Goal: Manage account settings

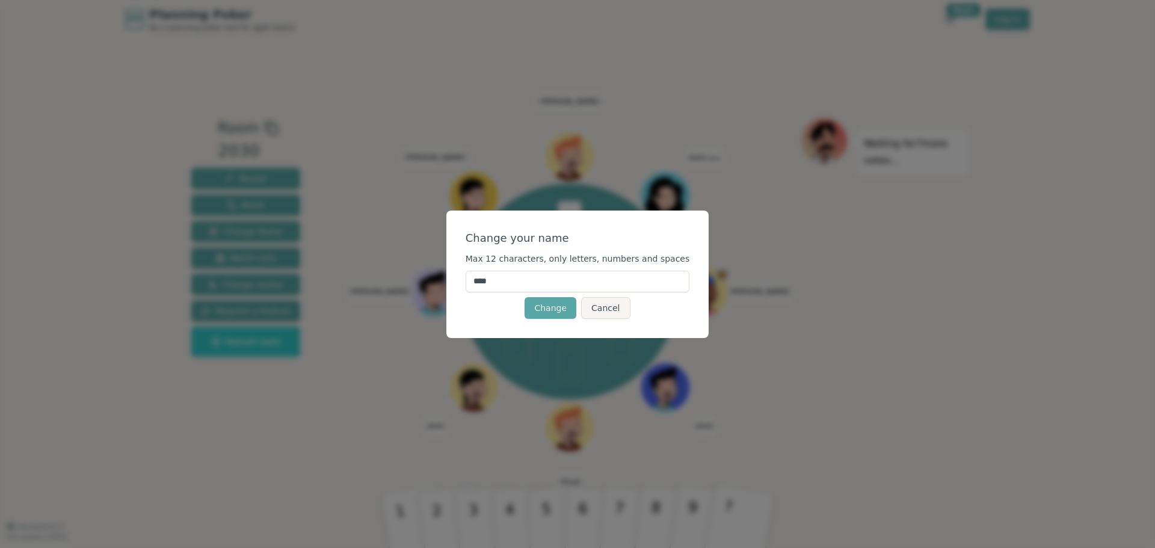
click at [528, 276] on input "****" at bounding box center [578, 282] width 224 height 22
type input "*********"
click button "Change" at bounding box center [551, 308] width 52 height 22
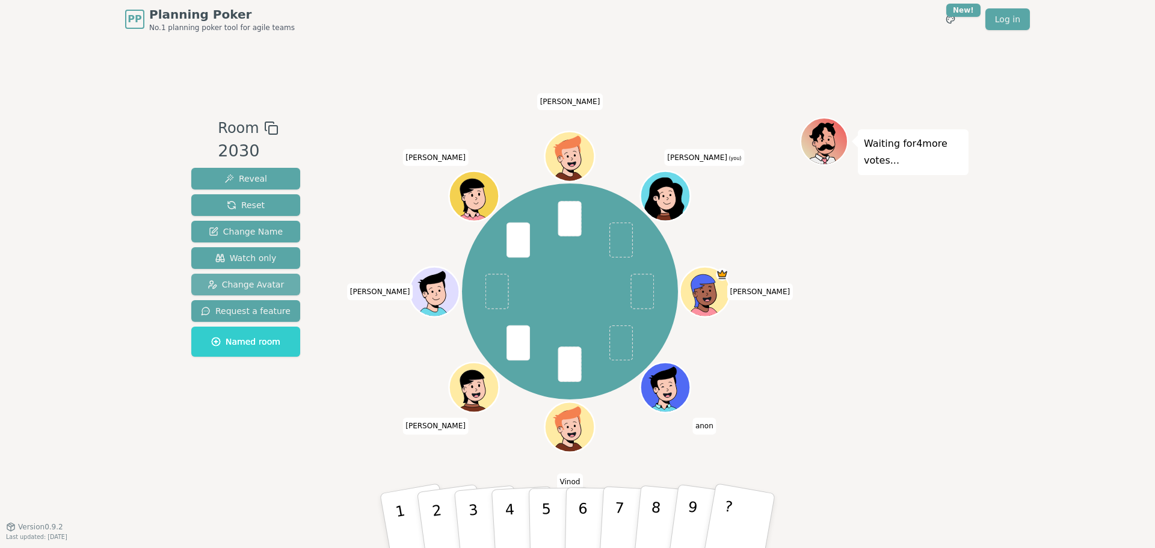
click at [249, 285] on span "Change Avatar" at bounding box center [246, 285] width 77 height 12
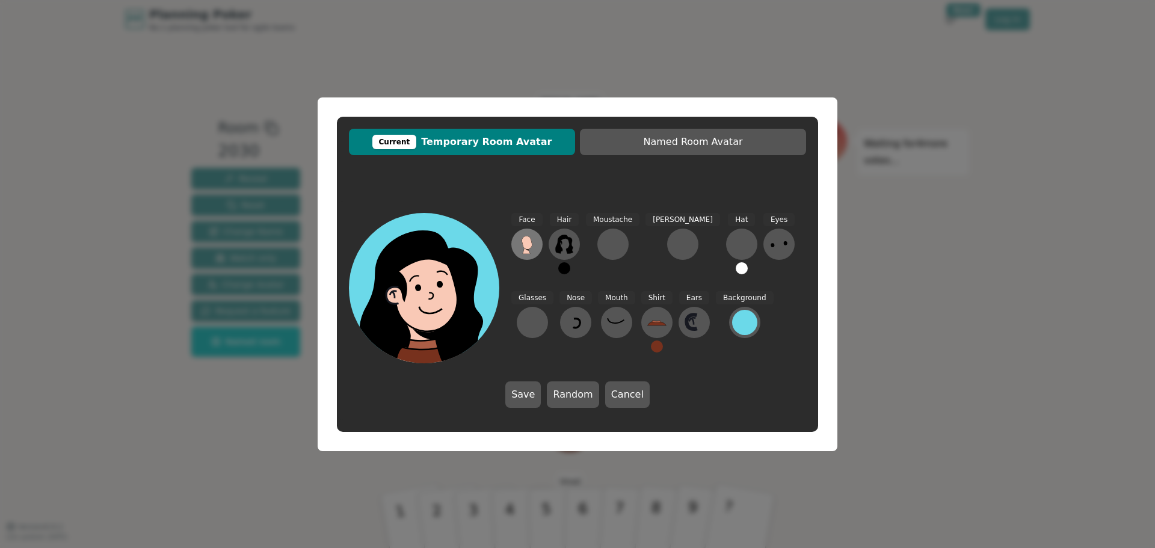
click at [527, 242] on icon at bounding box center [527, 242] width 10 height 13
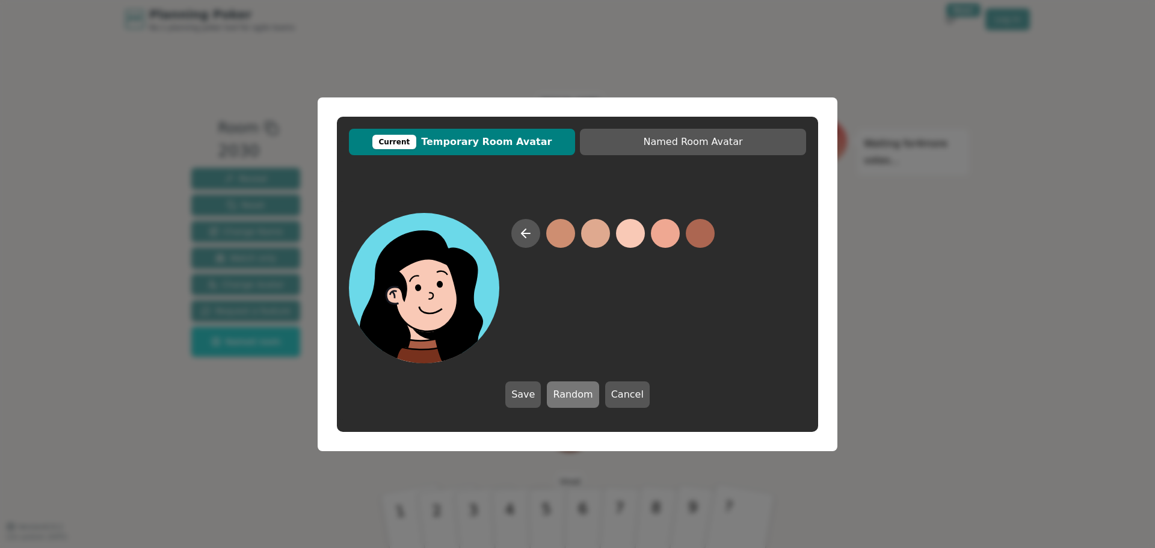
click at [582, 397] on button "Random" at bounding box center [573, 395] width 52 height 26
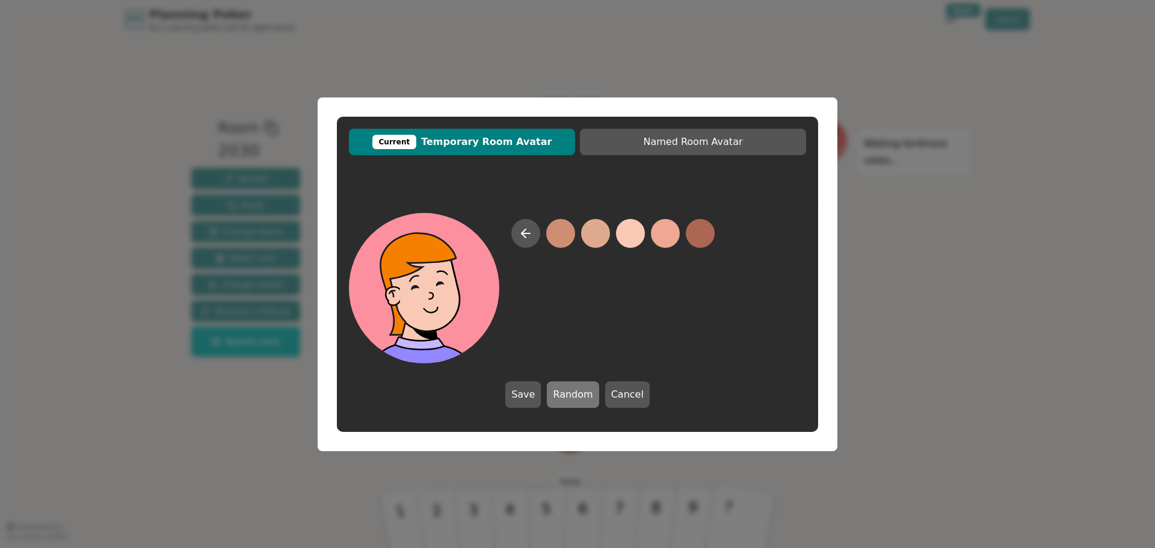
click at [582, 397] on button "Random" at bounding box center [573, 395] width 52 height 26
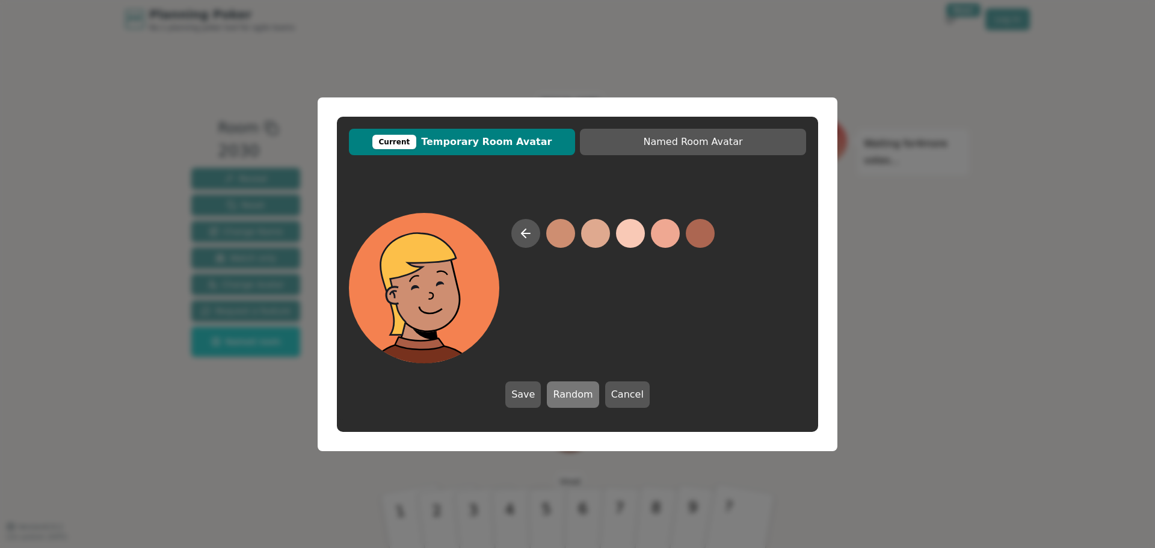
click at [582, 397] on button "Random" at bounding box center [573, 395] width 52 height 26
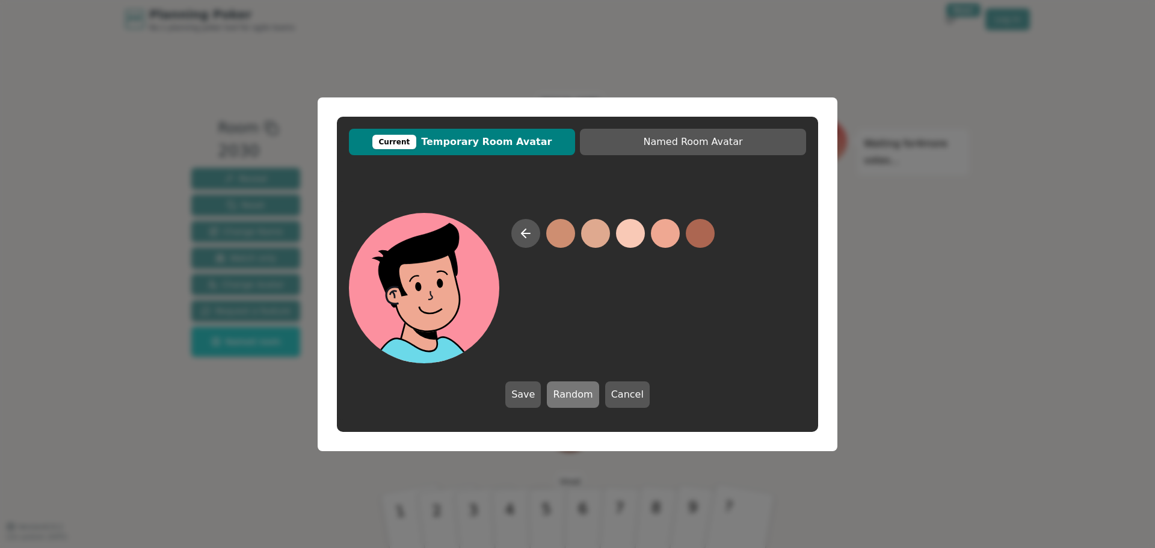
click at [582, 397] on button "Random" at bounding box center [573, 395] width 52 height 26
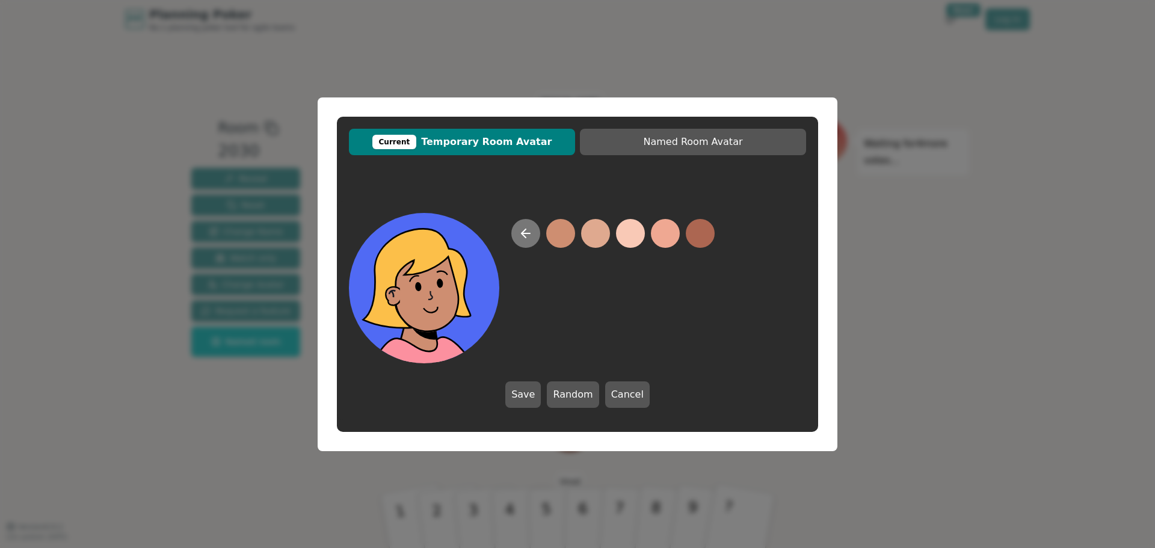
click at [524, 239] on icon at bounding box center [526, 233] width 14 height 14
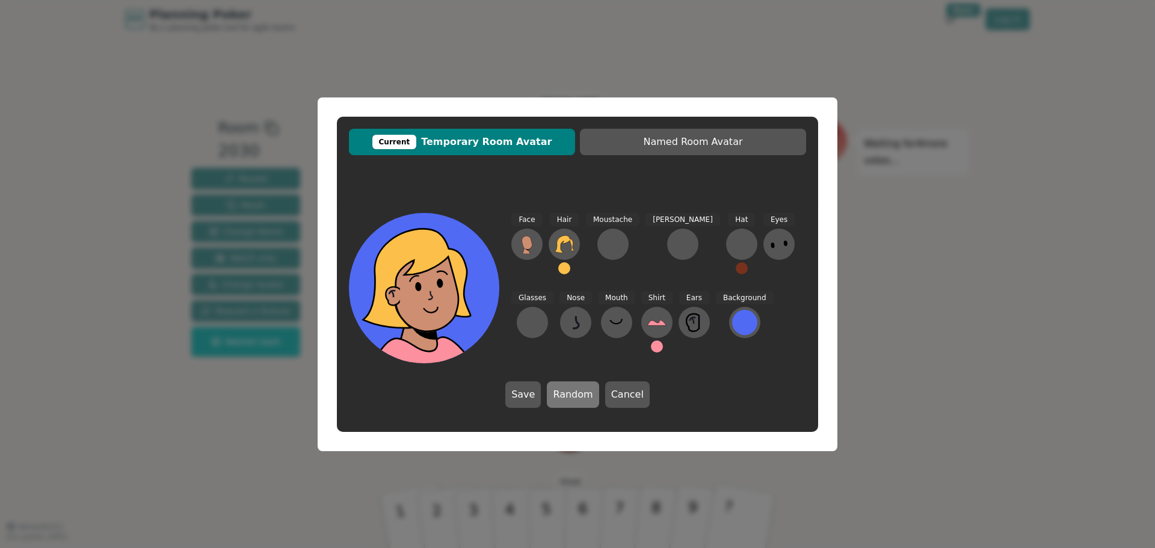
click at [573, 394] on button "Random" at bounding box center [573, 395] width 52 height 26
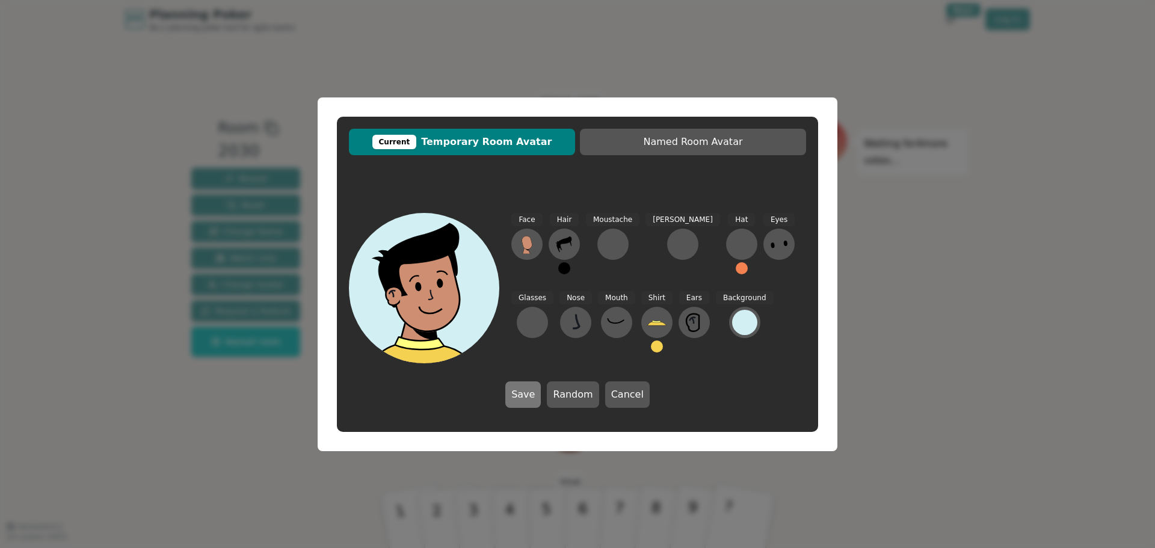
click at [528, 395] on button "Save" at bounding box center [523, 395] width 36 height 26
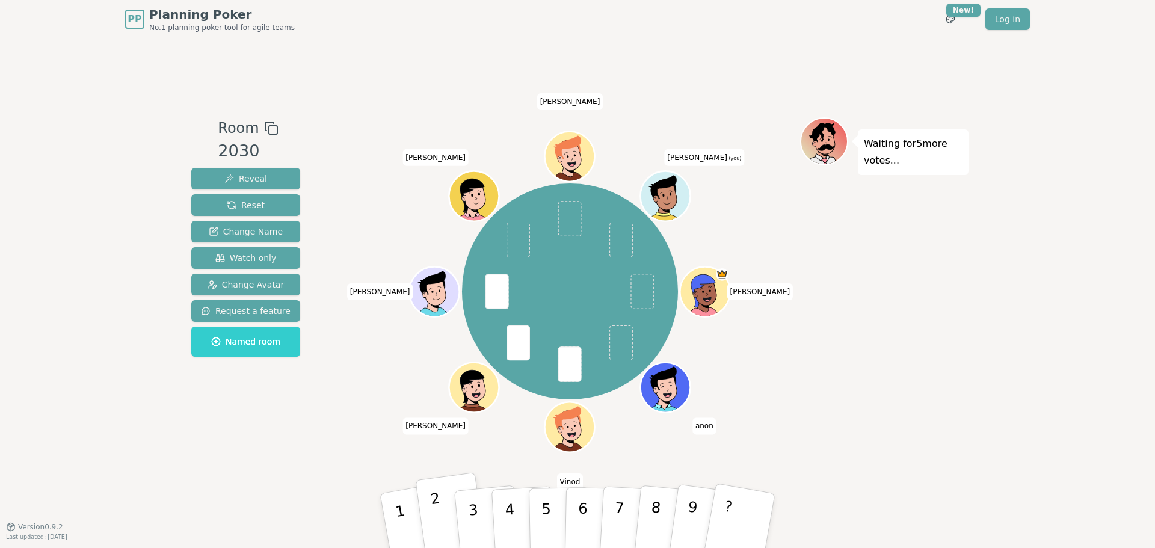
click at [436, 524] on p "2" at bounding box center [439, 523] width 18 height 66
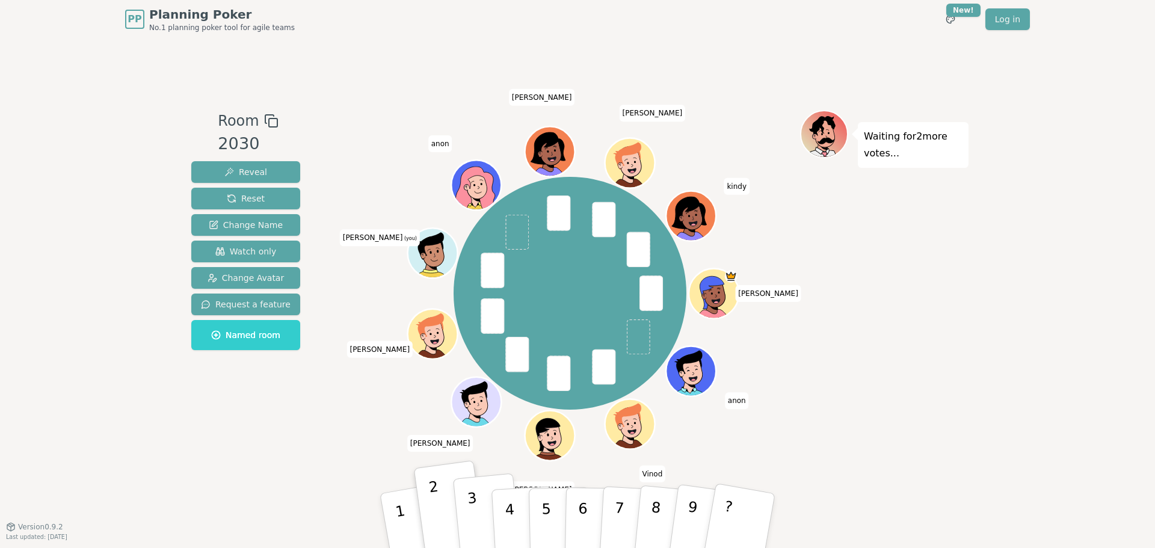
click at [471, 507] on p "3" at bounding box center [475, 523] width 16 height 66
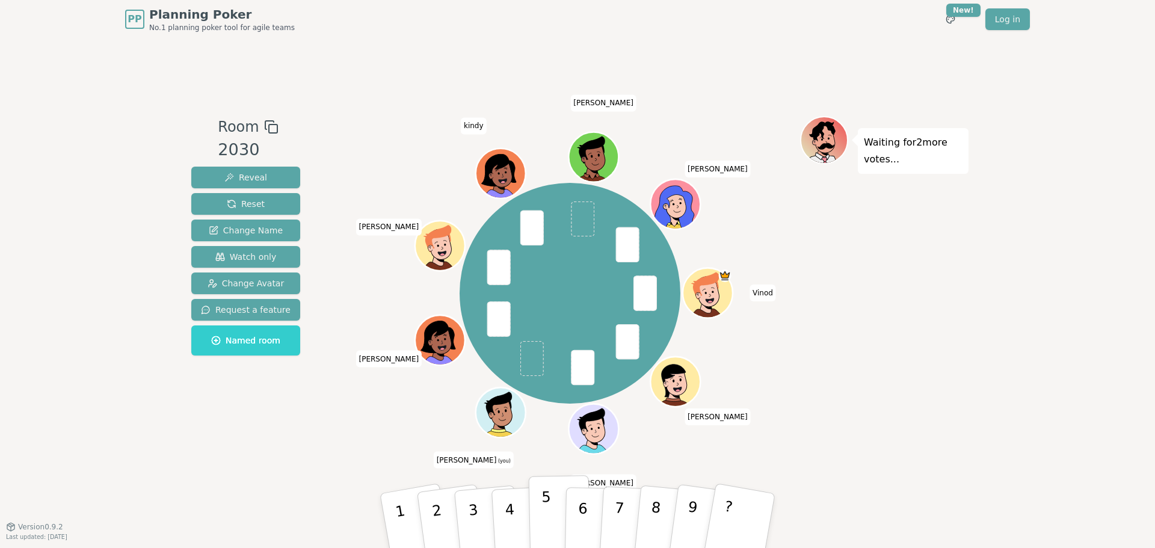
click at [542, 511] on p "5" at bounding box center [547, 521] width 10 height 65
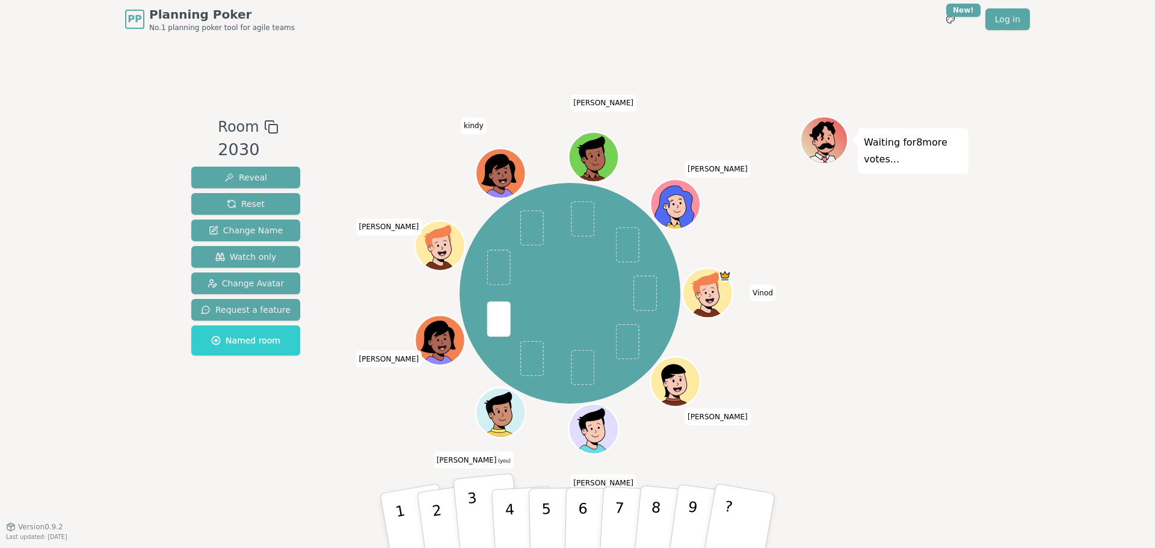
click at [469, 516] on p "3" at bounding box center [475, 523] width 16 height 66
click at [466, 516] on button "3" at bounding box center [487, 522] width 69 height 96
